Goal: Find contact information: Find contact information

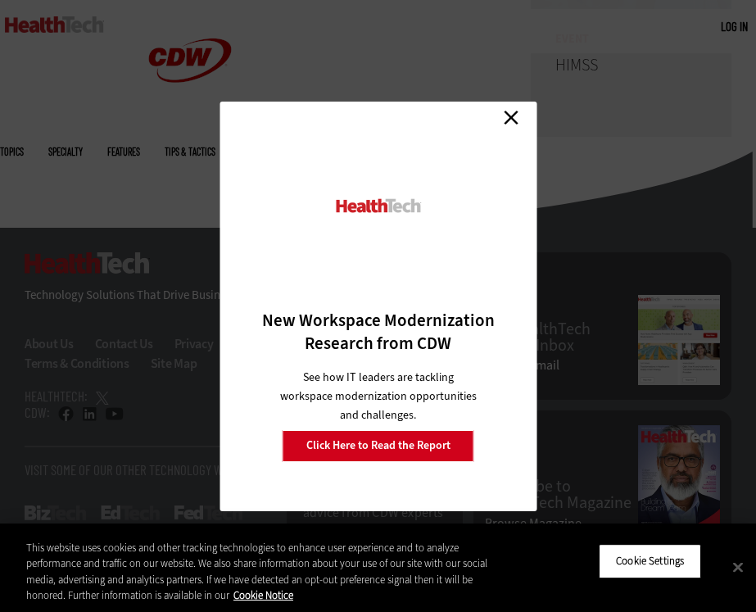
scroll to position [4070, 0]
click at [516, 111] on link "Close" at bounding box center [511, 118] width 25 height 25
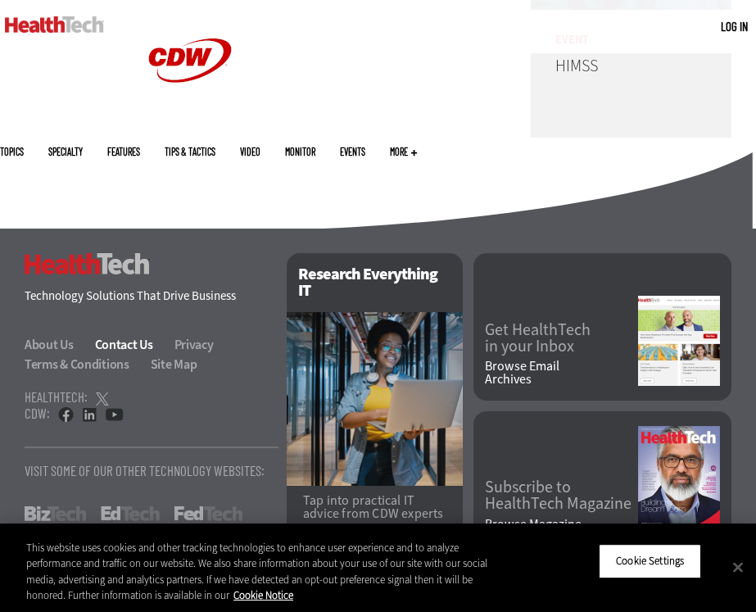
click at [126, 336] on link "Contact Us" at bounding box center [133, 344] width 77 height 17
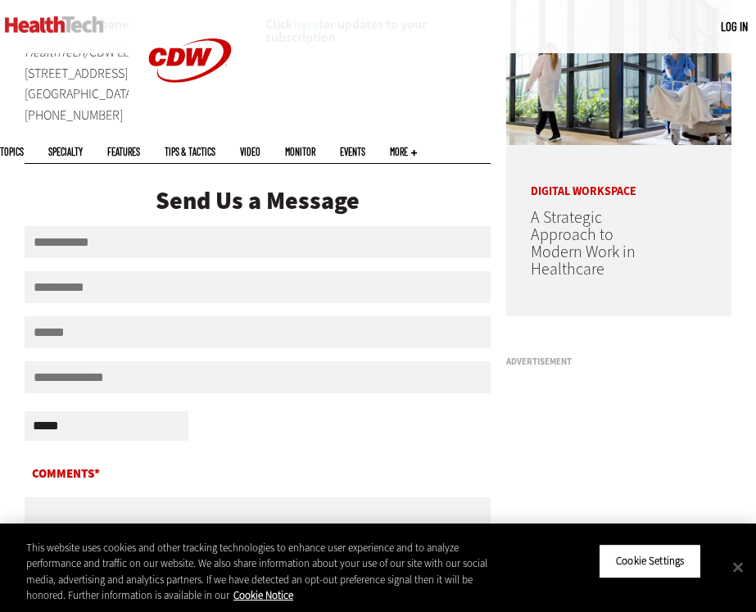
scroll to position [814, 0]
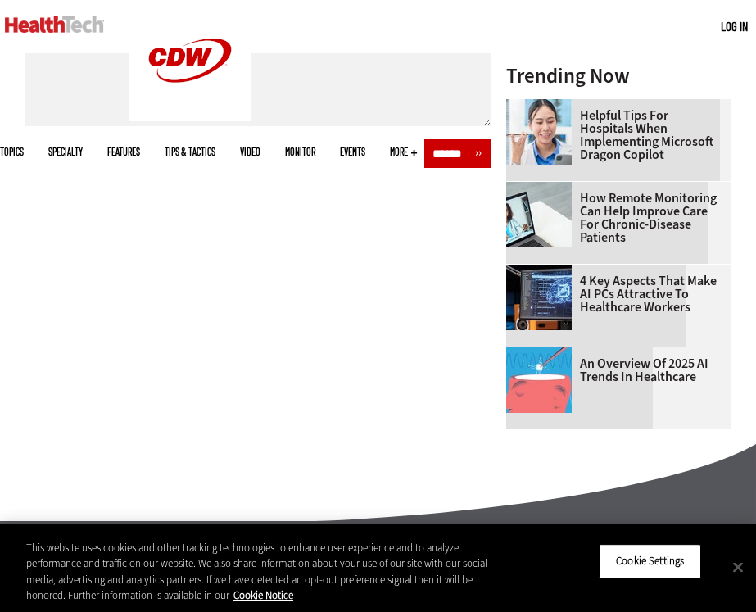
click at [417, 147] on span "More" at bounding box center [403, 152] width 27 height 10
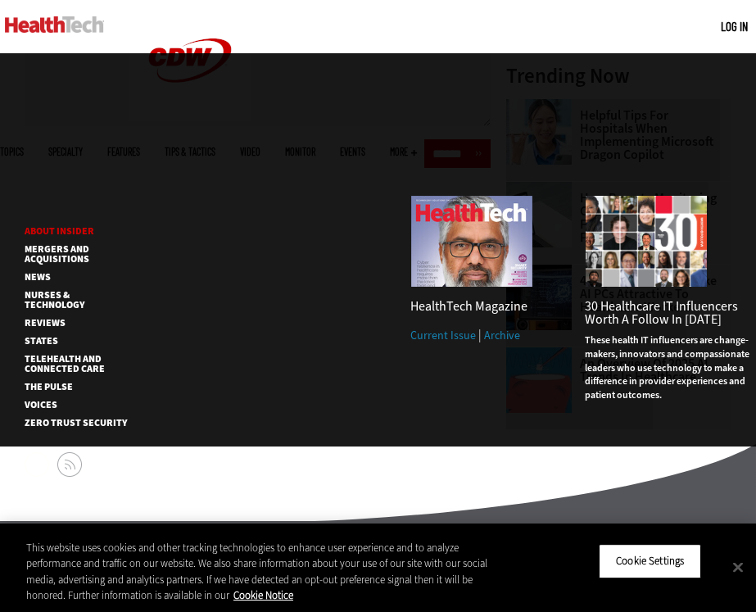
click at [66, 226] on link "About Insider" at bounding box center [72, 231] width 94 height 10
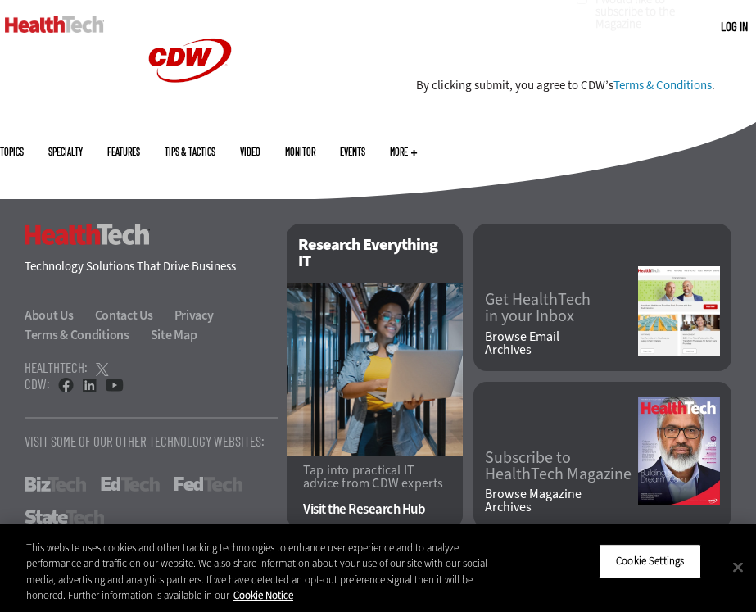
scroll to position [1511, 0]
click at [62, 315] on link "About Us" at bounding box center [59, 314] width 68 height 17
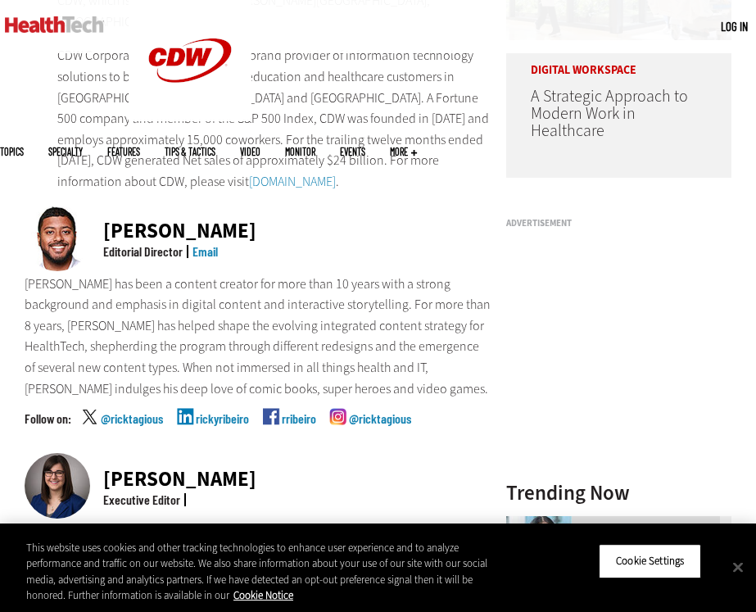
click at [202, 243] on link "Email" at bounding box center [205, 251] width 25 height 16
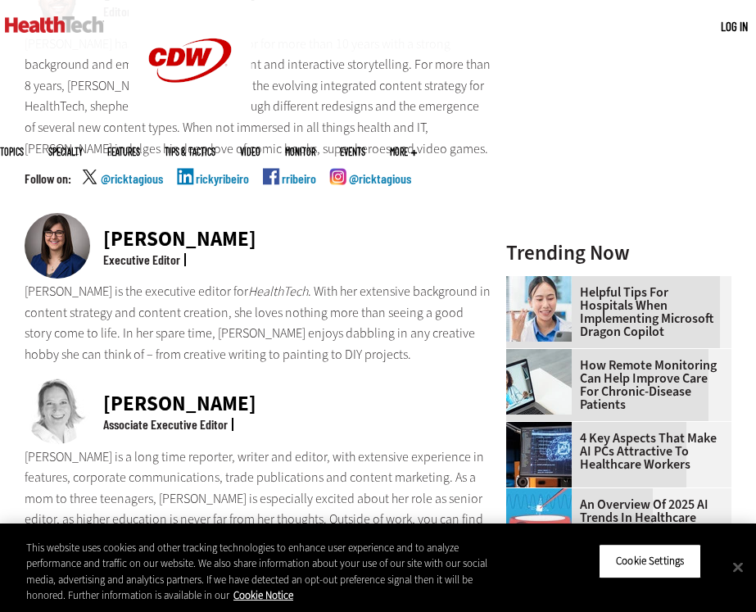
scroll to position [604, 0]
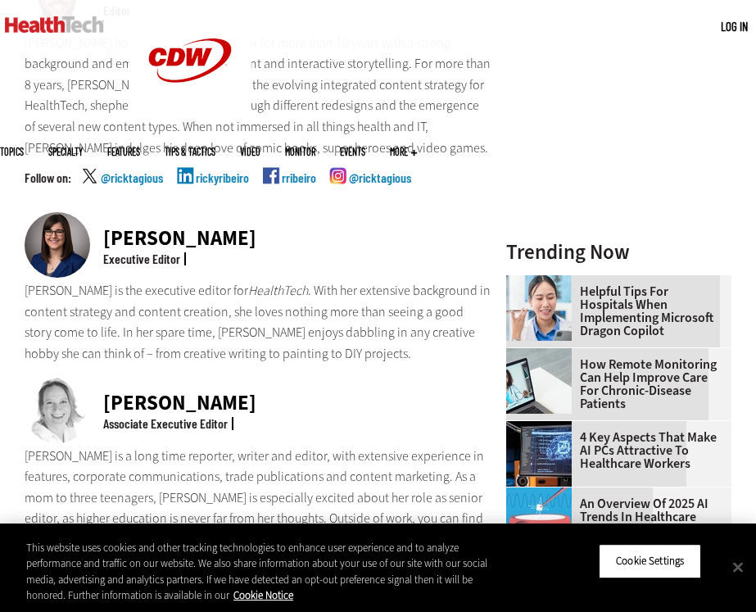
click at [186, 228] on div "Nicole Scilingo" at bounding box center [179, 238] width 153 height 20
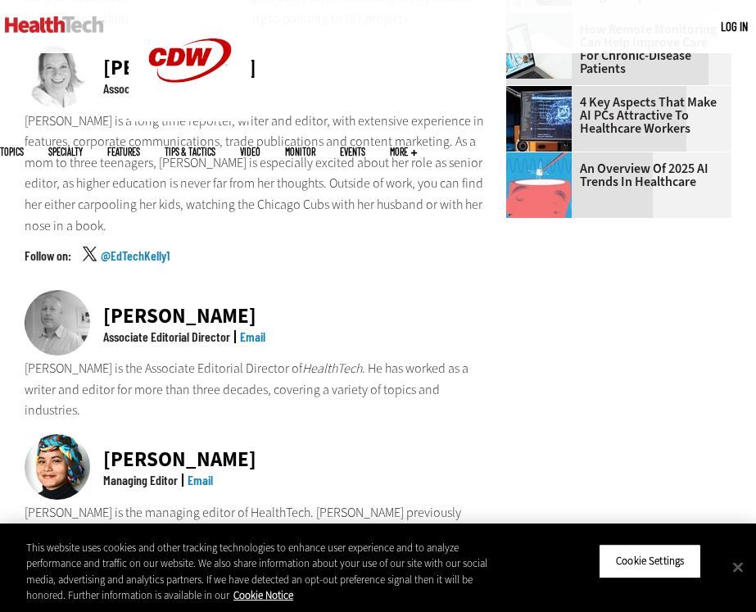
scroll to position [939, 0]
click at [253, 329] on link "Email" at bounding box center [252, 337] width 25 height 16
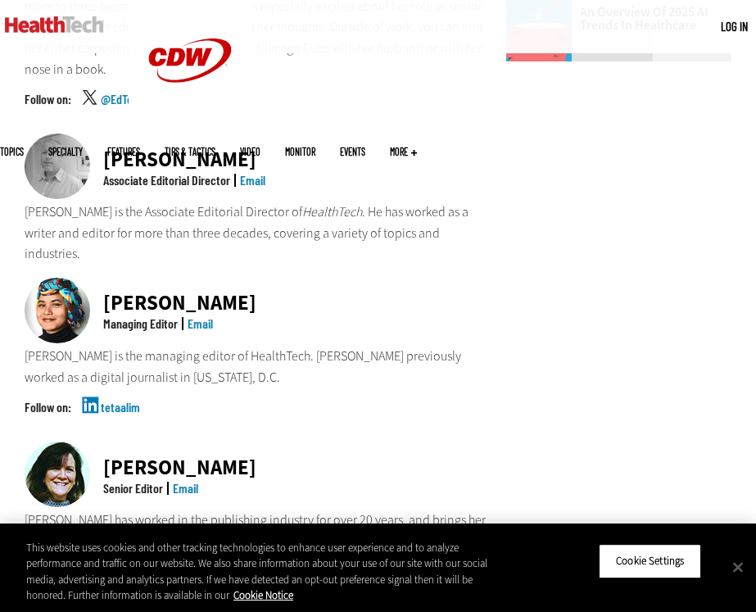
scroll to position [1093, 0]
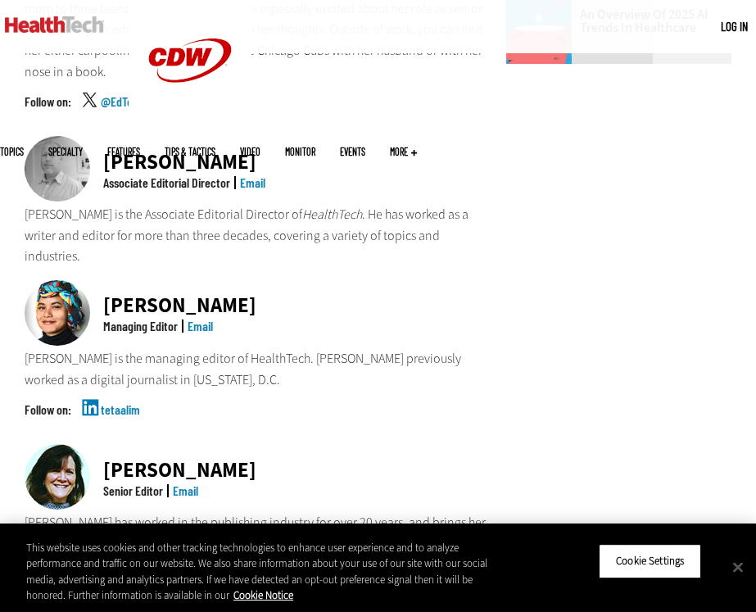
click at [198, 318] on link "Email" at bounding box center [200, 326] width 25 height 16
click at [187, 483] on link "Email" at bounding box center [185, 491] width 25 height 16
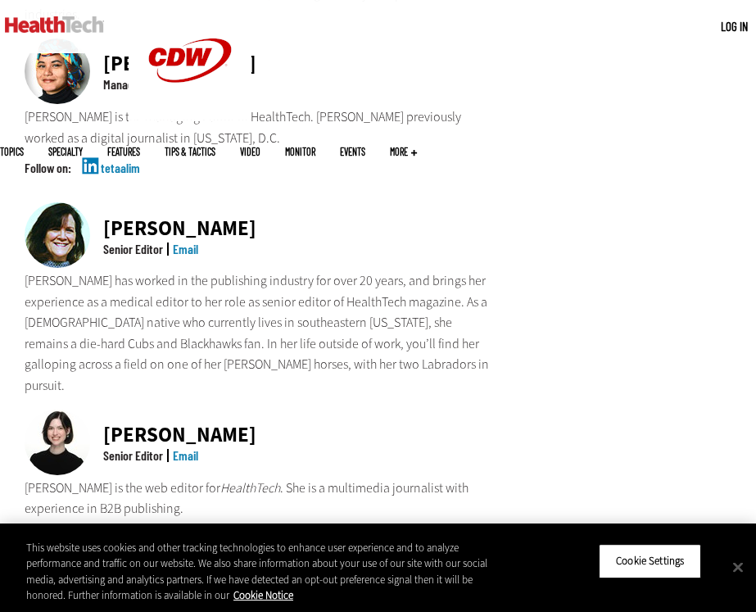
scroll to position [1336, 0]
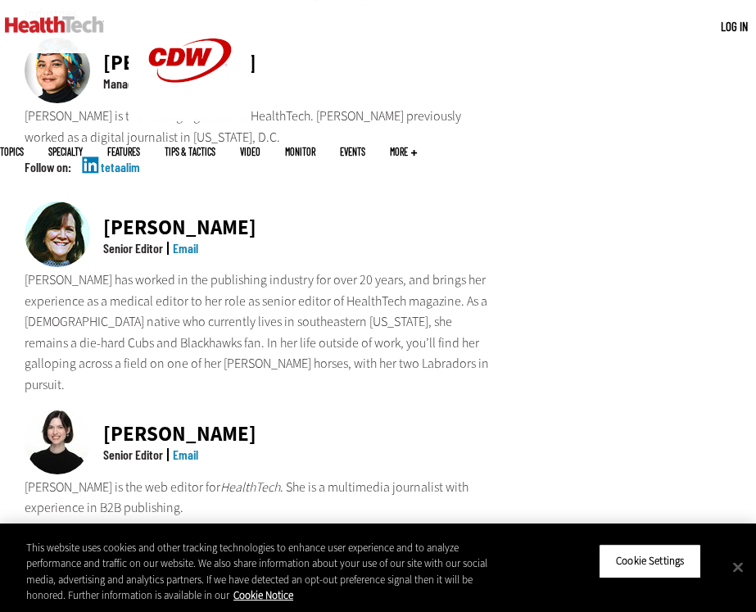
click at [186, 447] on link "Email" at bounding box center [185, 455] width 25 height 16
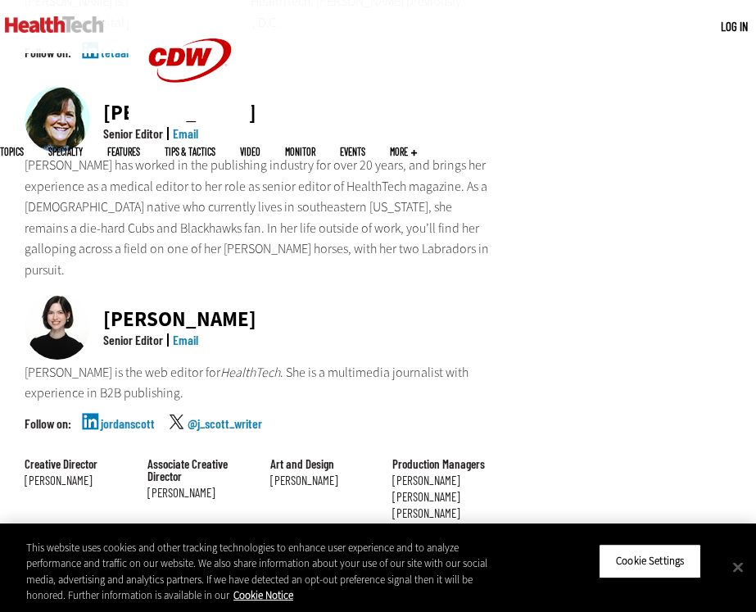
scroll to position [1605, 0]
